Goal: Task Accomplishment & Management: Use online tool/utility

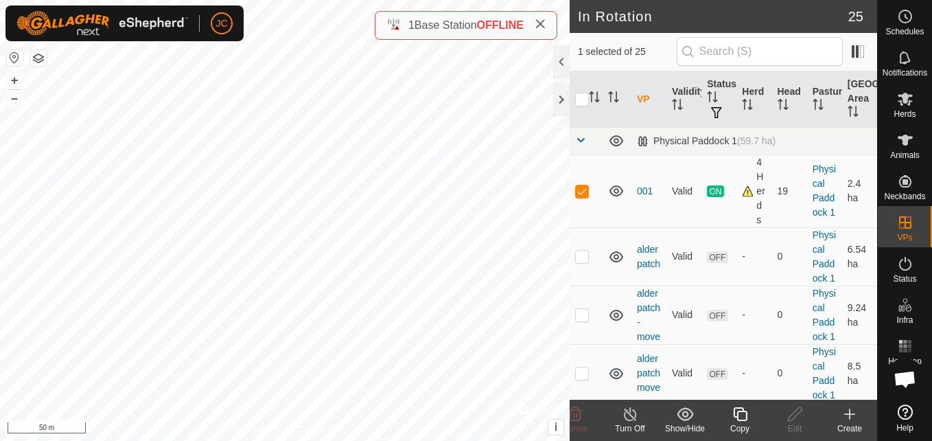
click at [751, 413] on copy-svg-icon at bounding box center [740, 414] width 55 height 16
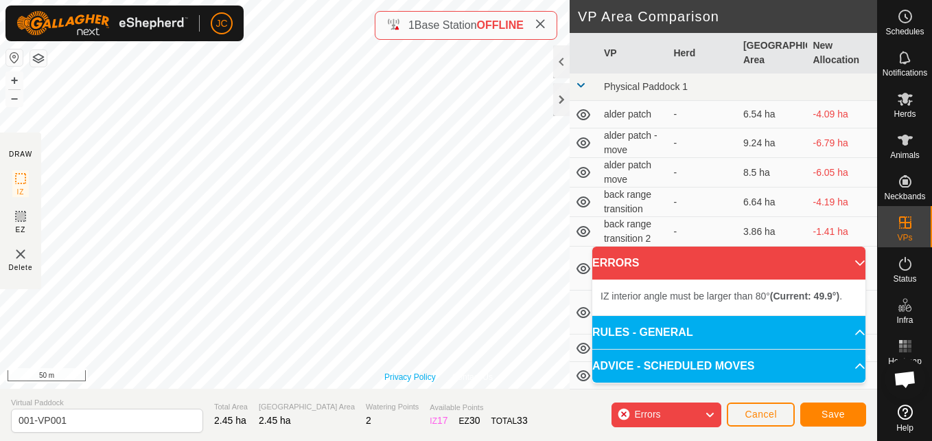
click at [402, 378] on div "Privacy Policy Contact Us Type: Inclusion Zone undefined Animal + – ⇧ i © Mapbo…" at bounding box center [438, 194] width 877 height 389
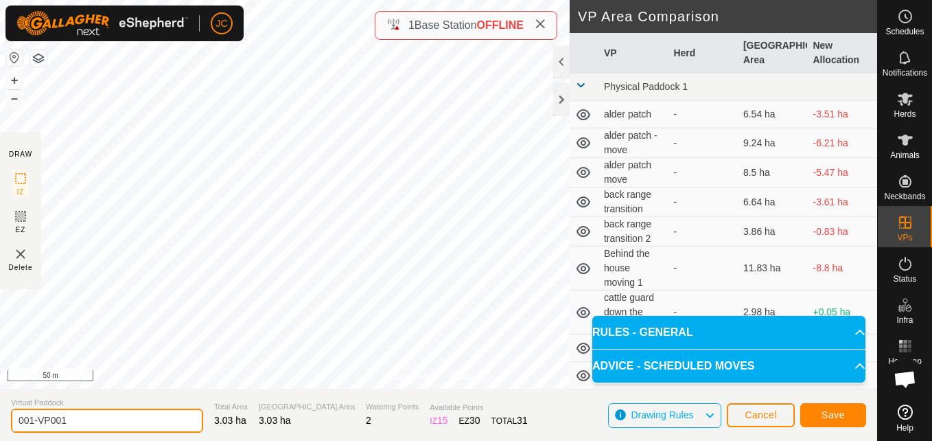
click at [80, 424] on input "001-VP001" at bounding box center [107, 420] width 192 height 24
type input "0"
type input "Moving 1"
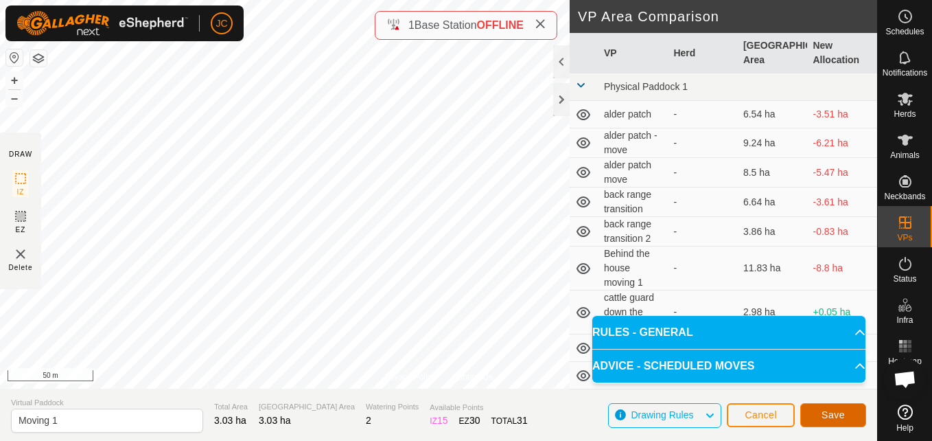
click at [829, 407] on button "Save" at bounding box center [834, 415] width 66 height 24
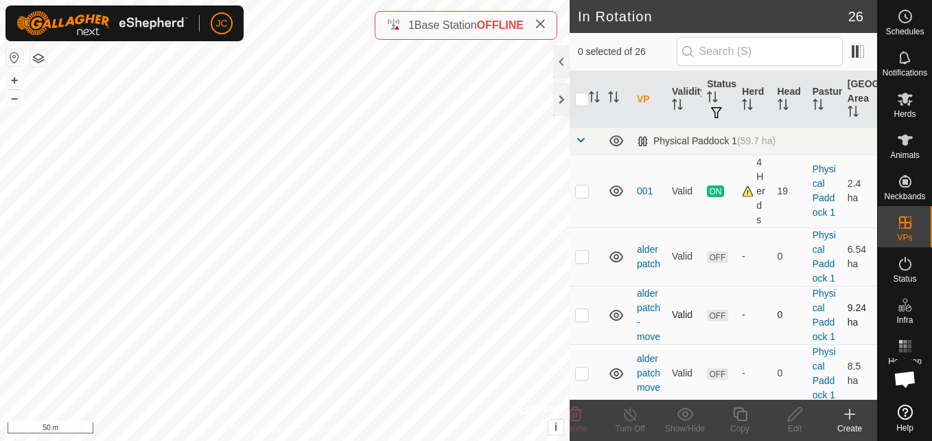
checkbox input "true"
click at [789, 410] on icon at bounding box center [795, 414] width 17 height 16
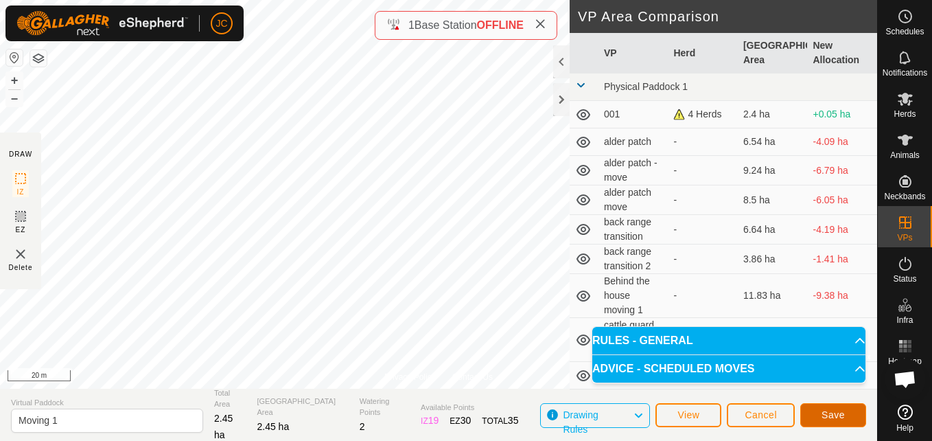
click at [833, 420] on span "Save" at bounding box center [833, 414] width 23 height 11
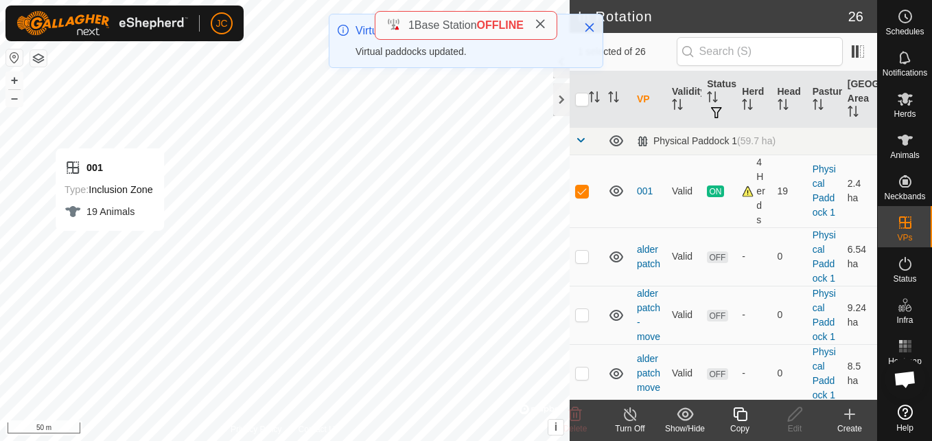
checkbox input "false"
checkbox input "true"
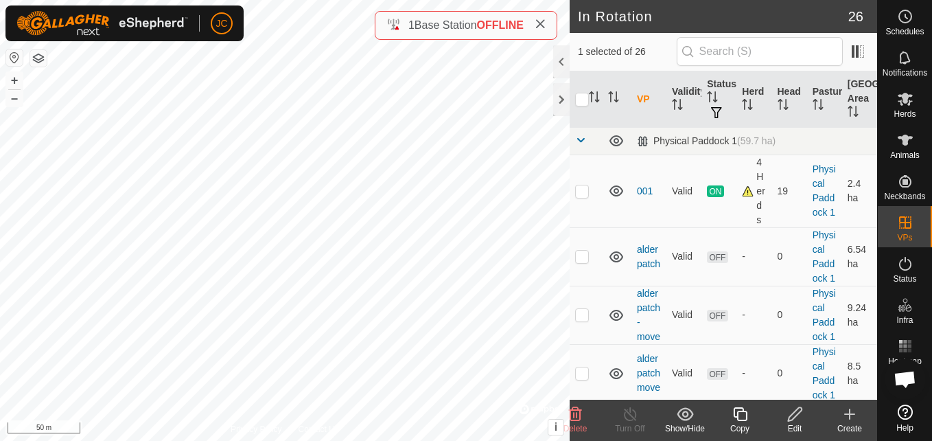
checkbox input "true"
checkbox input "false"
checkbox input "true"
checkbox input "false"
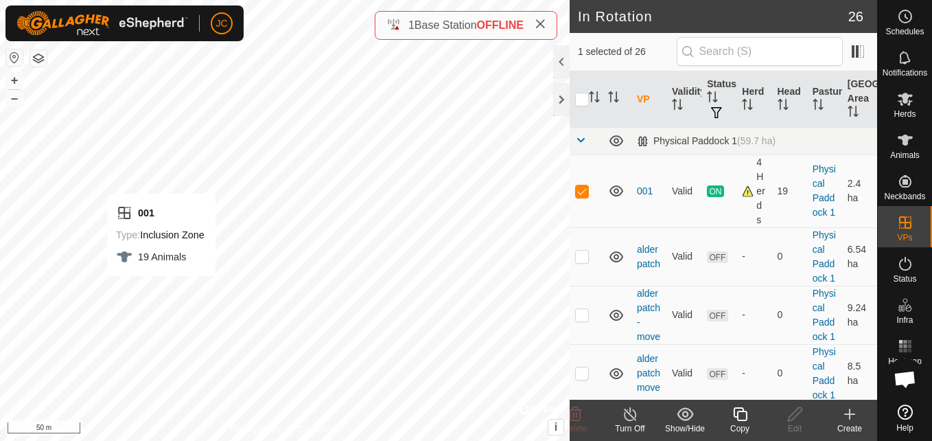
checkbox input "true"
checkbox input "false"
